Goal: Information Seeking & Learning: Understand process/instructions

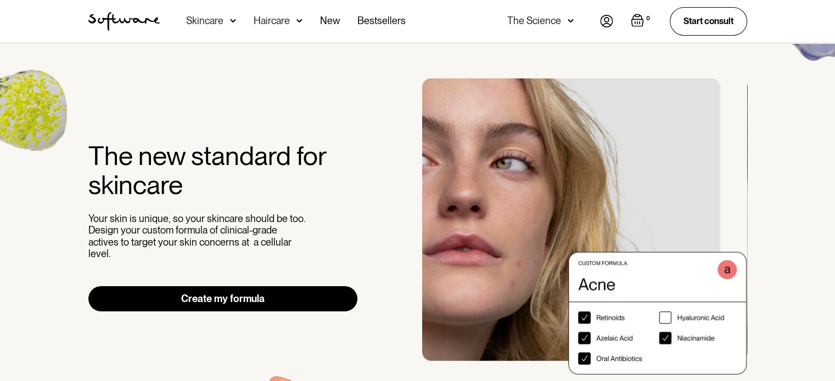
click at [604, 18] on img at bounding box center [606, 21] width 13 height 13
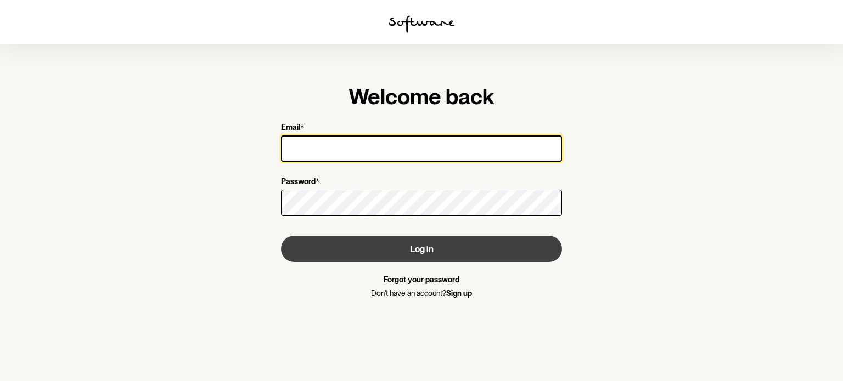
type input "saiged@live.com.au"
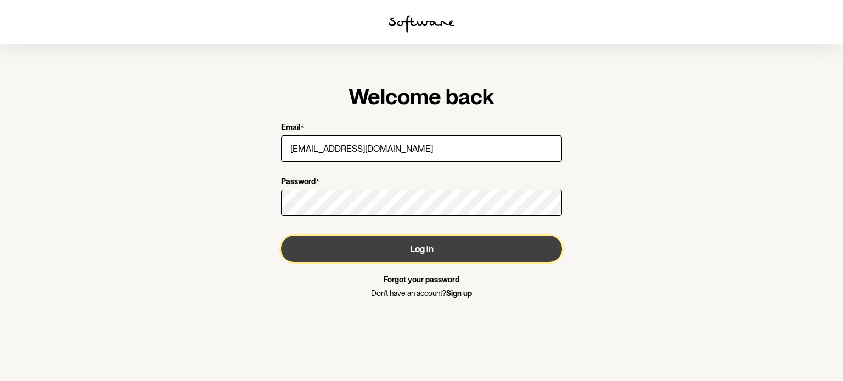
click at [391, 254] on button "Log in" at bounding box center [421, 249] width 281 height 26
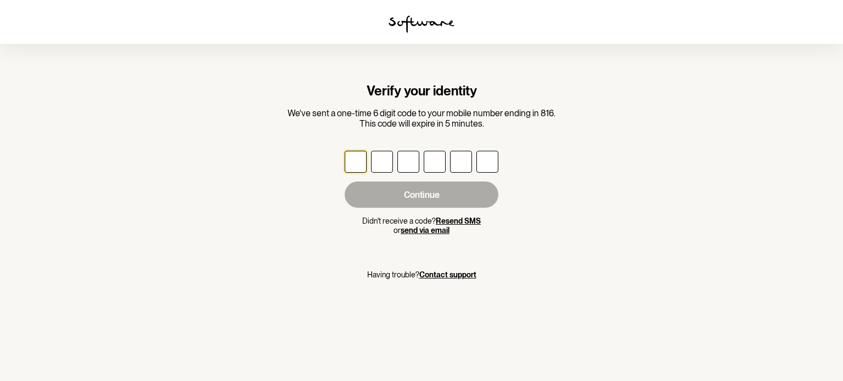
type input "6"
type input "2"
type input "0"
type input "8"
type input "1"
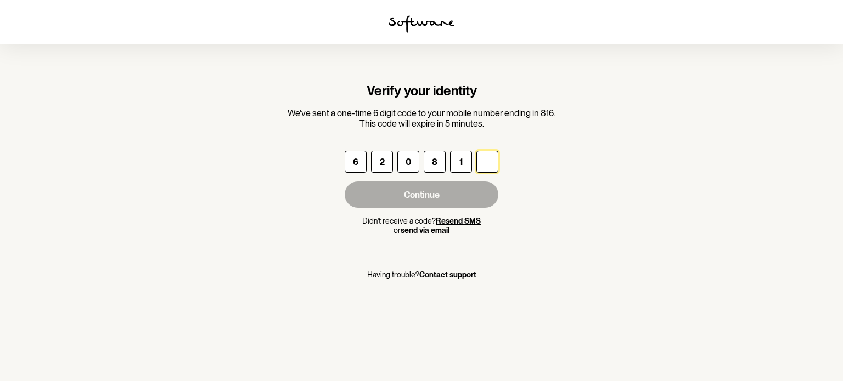
type input "1"
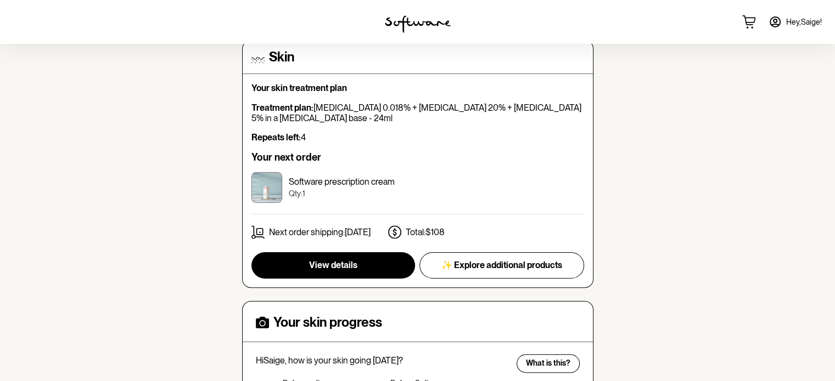
scroll to position [274, 0]
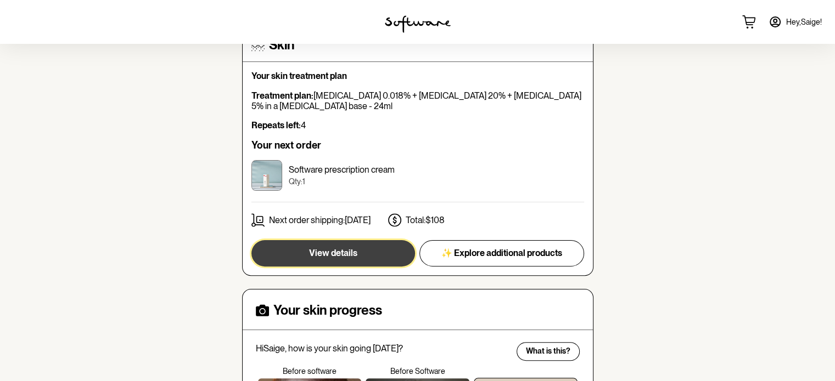
click at [354, 248] on span "View details" at bounding box center [333, 253] width 48 height 10
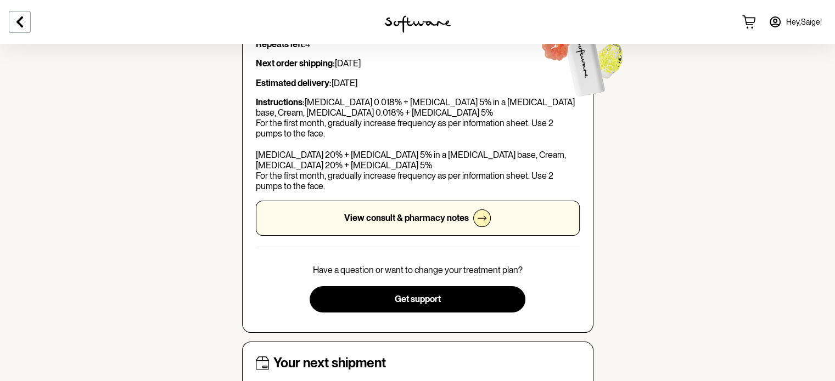
scroll to position [165, 0]
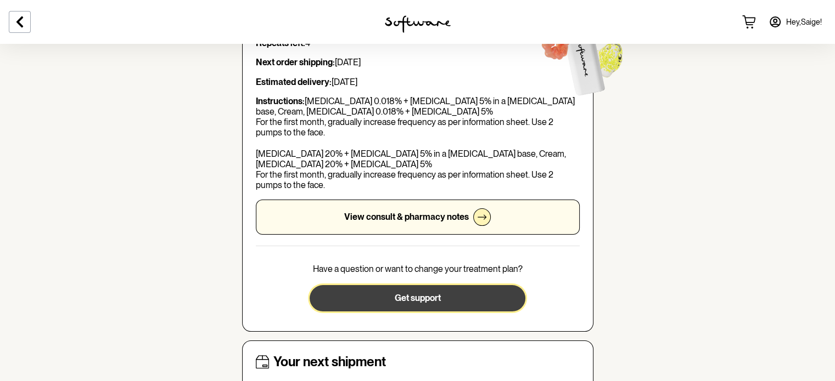
click at [391, 302] on button "Get support" at bounding box center [418, 298] width 216 height 26
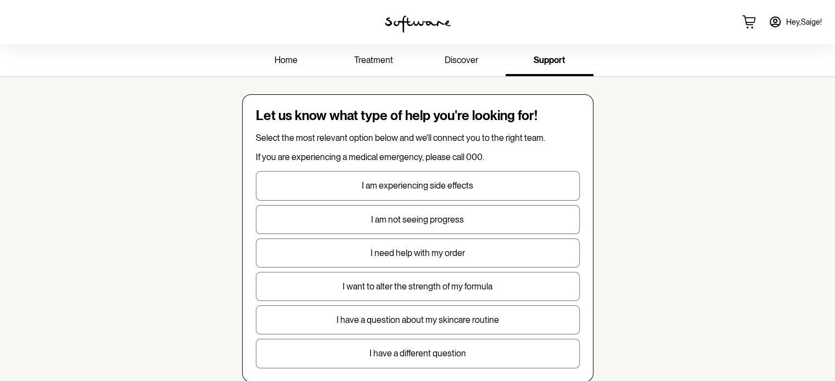
scroll to position [55, 0]
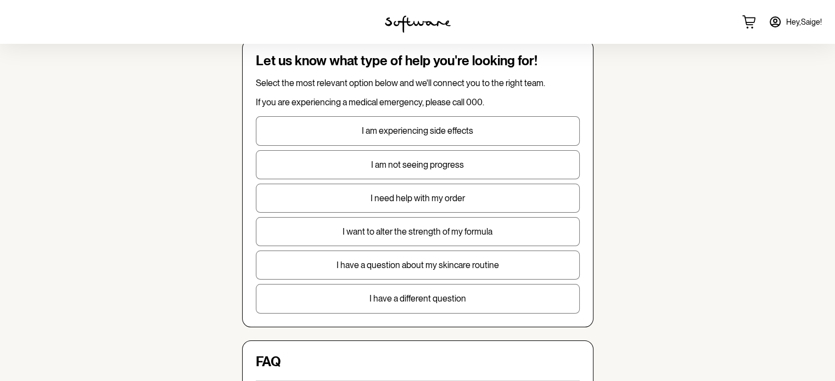
click at [407, 197] on p "I need help with my order" at bounding box center [417, 198] width 323 height 10
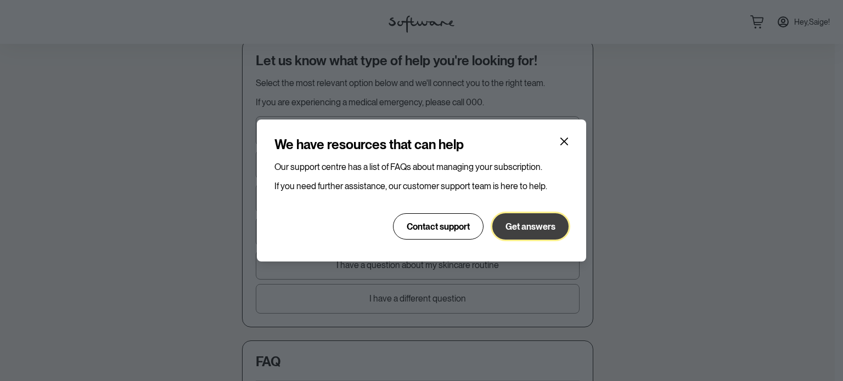
click at [526, 234] on button "Get answers" at bounding box center [530, 227] width 76 height 26
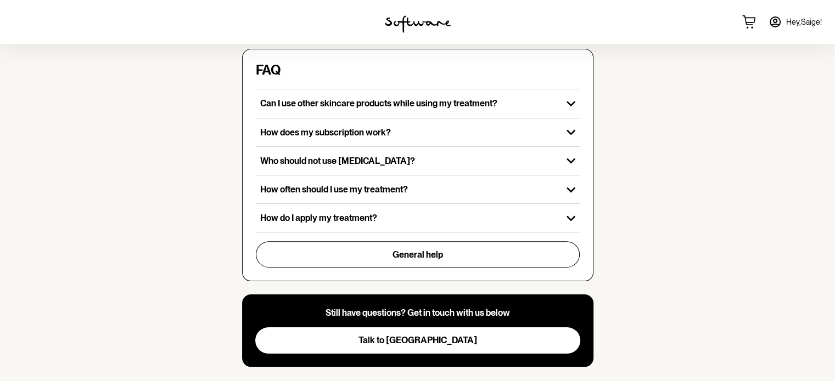
scroll to position [364, 0]
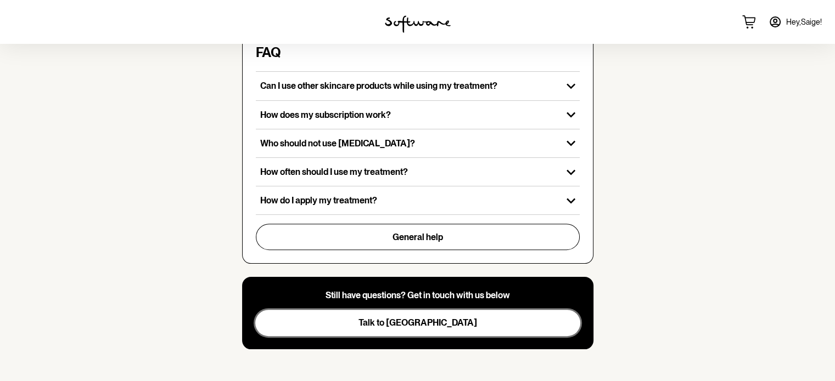
click at [423, 321] on span "Talk to us" at bounding box center [417, 323] width 119 height 10
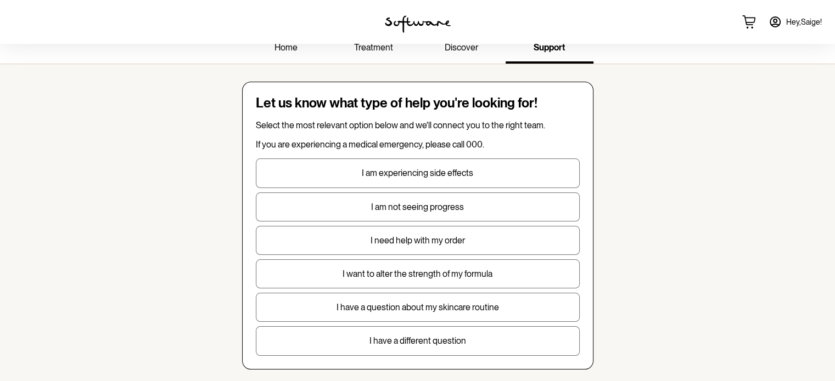
scroll to position [0, 0]
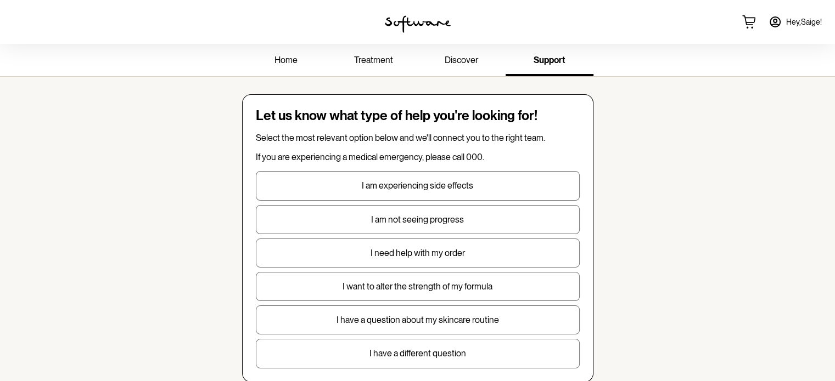
click at [361, 59] on span "treatment" at bounding box center [373, 60] width 39 height 10
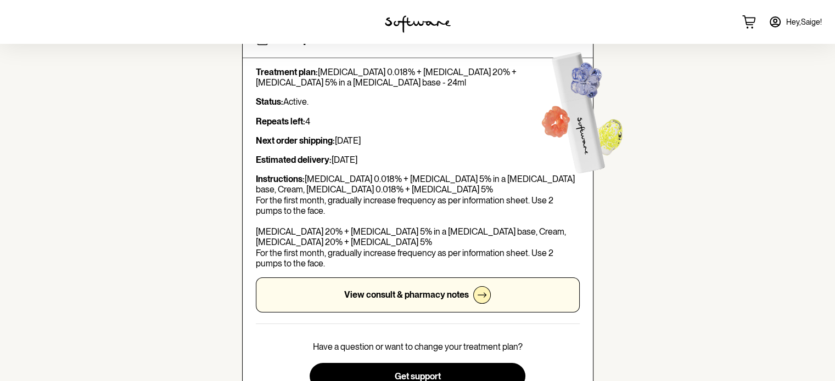
scroll to position [110, 0]
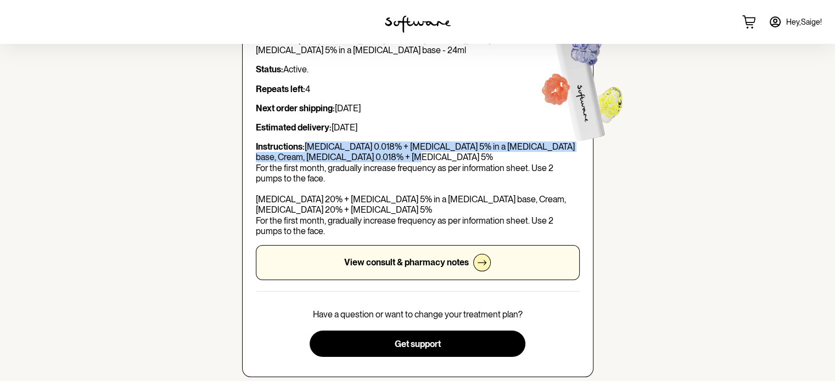
drag, startPoint x: 306, startPoint y: 147, endPoint x: 391, endPoint y: 158, distance: 85.3
click at [391, 158] on p "Instructions: Tretinoin 0.018% + Niacinamide 5% in a Hyaluronic Acid base, Crea…" at bounding box center [418, 189] width 324 height 95
copy p "Tretinoin 0.018% + Niacinamide 5% in a Hyaluronic Acid base, Cream, Tretinoin 0…"
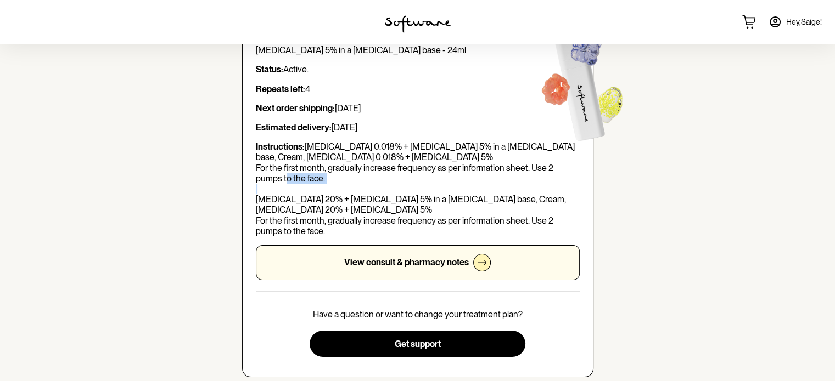
drag, startPoint x: 259, startPoint y: 199, endPoint x: 310, endPoint y: 204, distance: 51.3
click at [310, 204] on p "Instructions: Tretinoin 0.018% + Niacinamide 5% in a Hyaluronic Acid base, Crea…" at bounding box center [418, 189] width 324 height 95
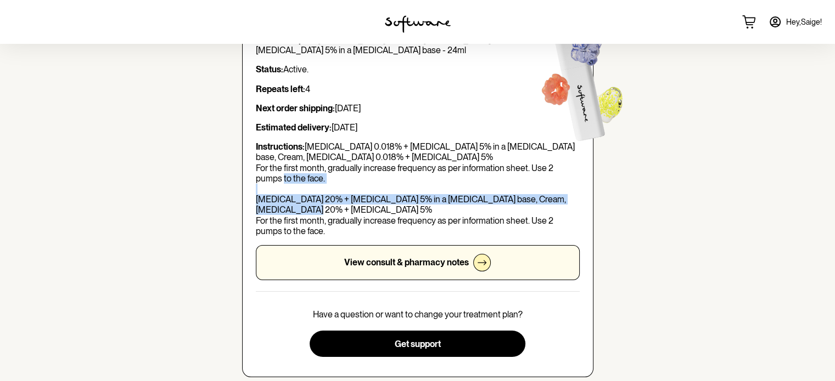
drag, startPoint x: 255, startPoint y: 199, endPoint x: 350, endPoint y: 210, distance: 95.0
click at [350, 210] on p "Instructions: Tretinoin 0.018% + Niacinamide 5% in a Hyaluronic Acid base, Crea…" at bounding box center [418, 189] width 324 height 95
copy p "Azelaic Acid 20% + Niacinamide 5% in a Hyaluronic Acid base, Cream, Azelaic Aci…"
